Goal: Information Seeking & Learning: Learn about a topic

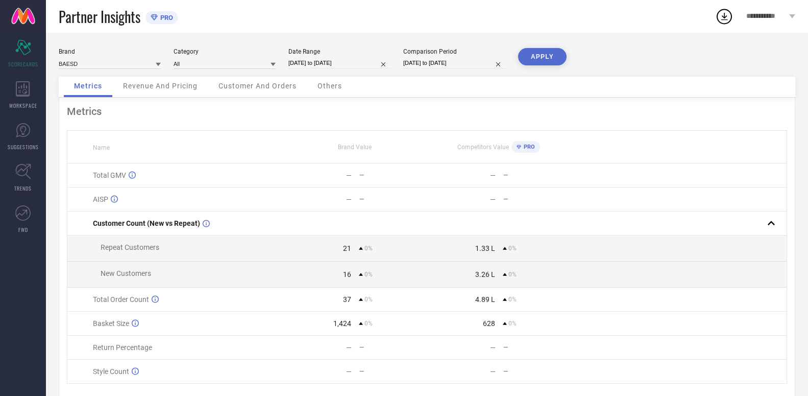
click at [173, 93] on div "Revenue And Pricing" at bounding box center [160, 87] width 95 height 20
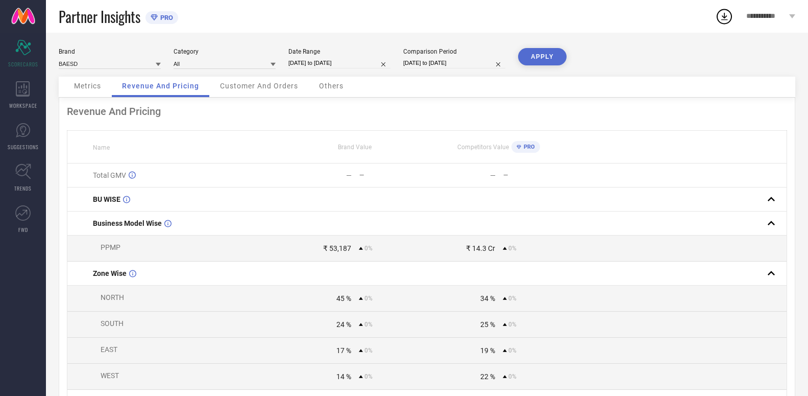
click at [100, 91] on div "Metrics" at bounding box center [87, 87] width 47 height 20
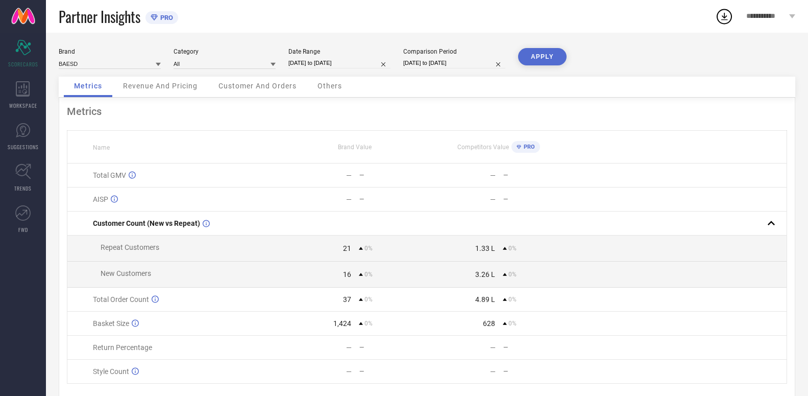
click at [164, 87] on span "Revenue And Pricing" at bounding box center [160, 86] width 75 height 8
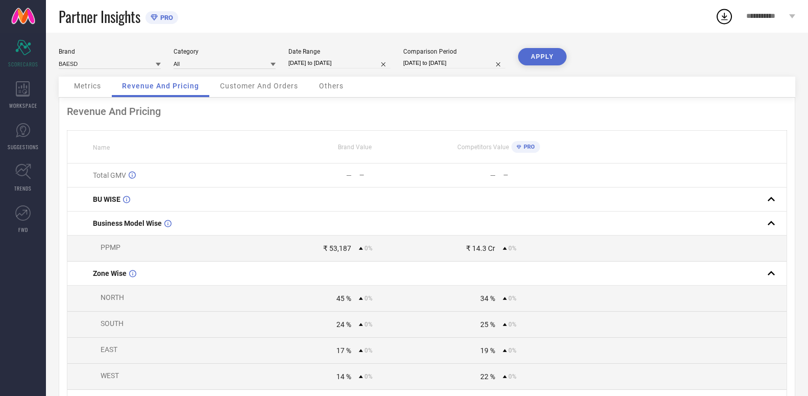
click at [245, 87] on span "Customer And Orders" at bounding box center [259, 86] width 78 height 8
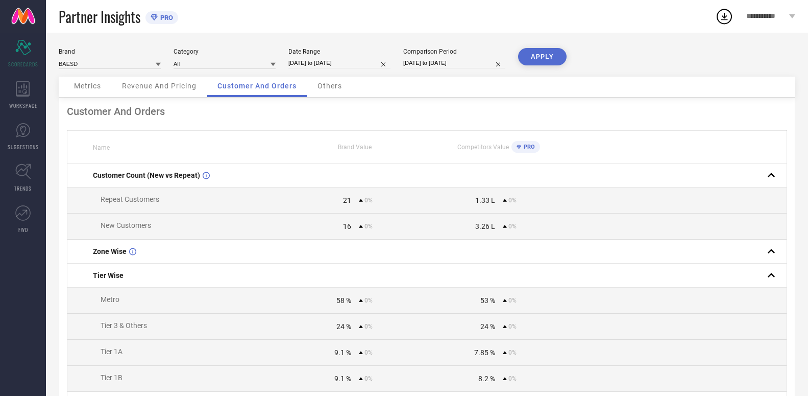
click at [326, 89] on span "Others" at bounding box center [329, 86] width 24 height 8
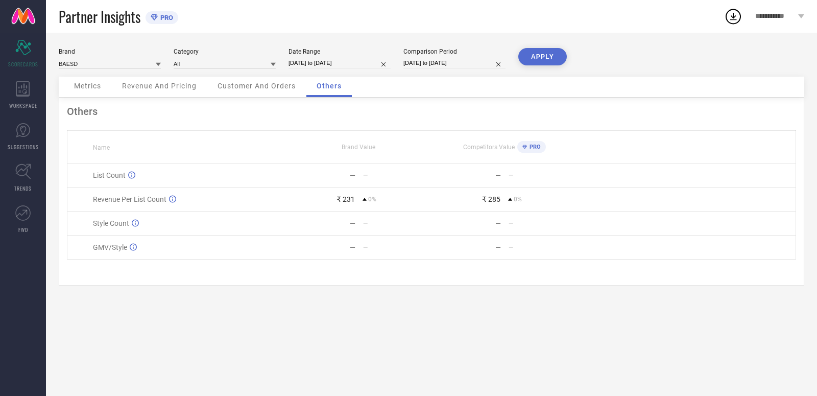
click at [79, 86] on span "Metrics" at bounding box center [87, 86] width 27 height 8
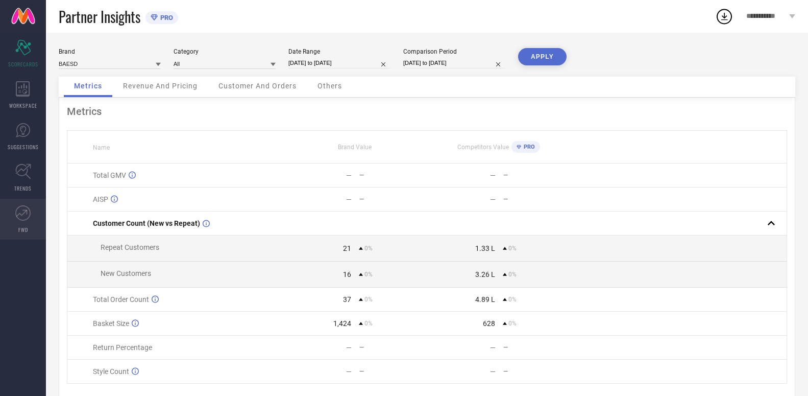
click at [18, 212] on icon at bounding box center [22, 212] width 15 height 15
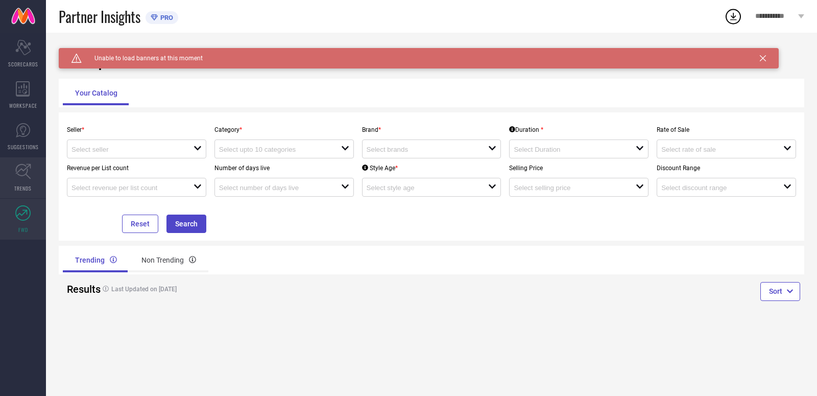
click at [24, 164] on icon at bounding box center [22, 171] width 15 height 15
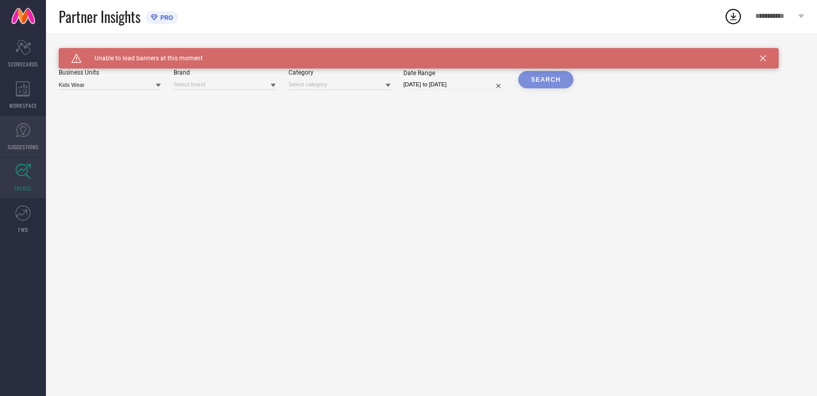
click at [24, 135] on icon at bounding box center [22, 129] width 15 height 15
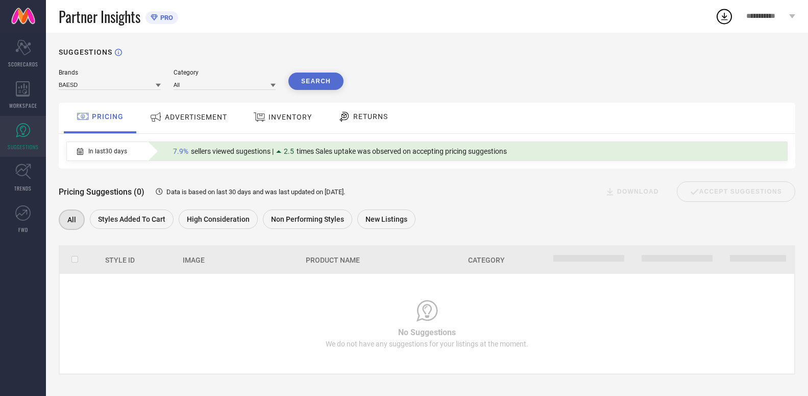
click at [201, 117] on span "ADVERTISEMENT" at bounding box center [196, 117] width 62 height 8
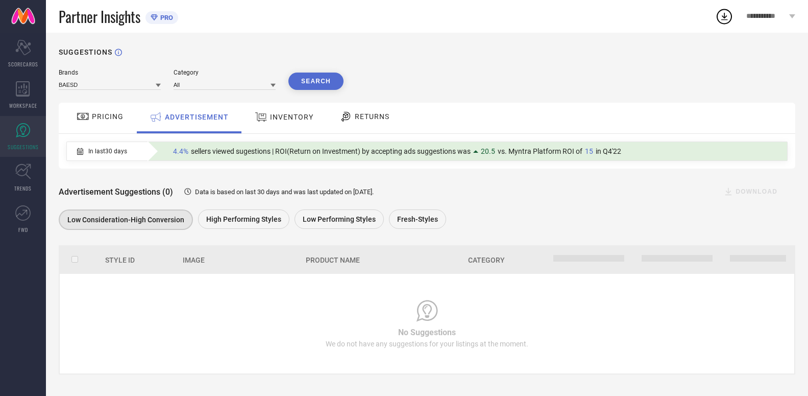
click at [306, 110] on div "INVENTORY" at bounding box center [284, 117] width 64 height 18
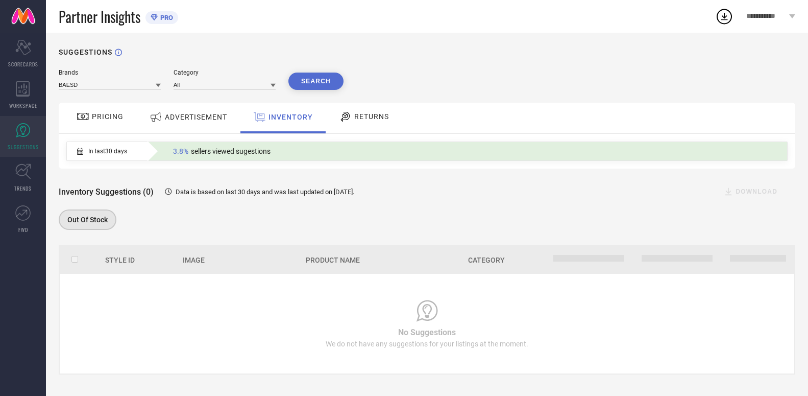
click at [387, 119] on span "RETURNS" at bounding box center [371, 116] width 35 height 8
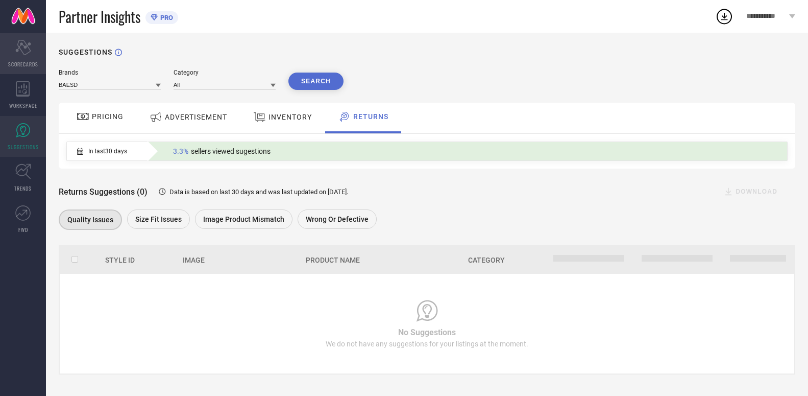
click at [23, 55] on div "Scorecard SCORECARDS" at bounding box center [23, 53] width 46 height 41
